Goal: Book appointment/travel/reservation

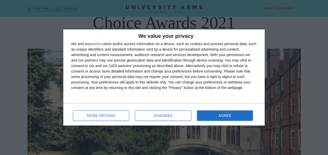
scroll to position [84, 0]
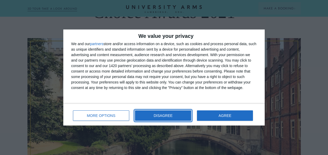
click at [159, 114] on span "DISAGREE" at bounding box center [163, 116] width 19 height 4
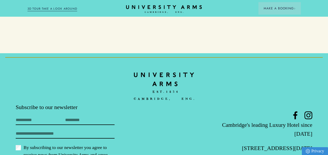
scroll to position [854, 0]
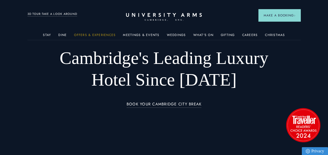
click at [99, 35] on link "Offers & Experiences" at bounding box center [95, 36] width 42 height 7
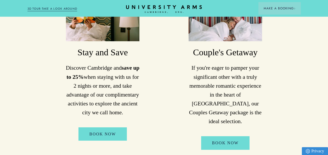
scroll to position [304, 0]
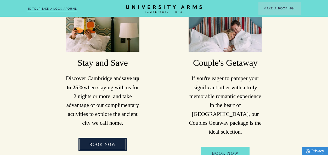
click at [113, 151] on link "Book Now" at bounding box center [102, 144] width 49 height 13
